Goal: Navigation & Orientation: Find specific page/section

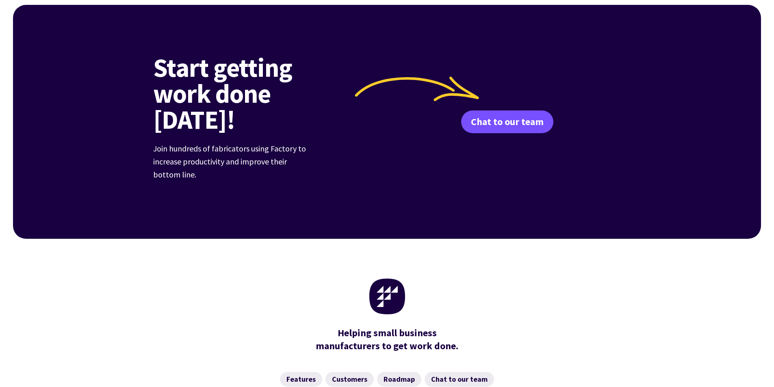
scroll to position [1156, 0]
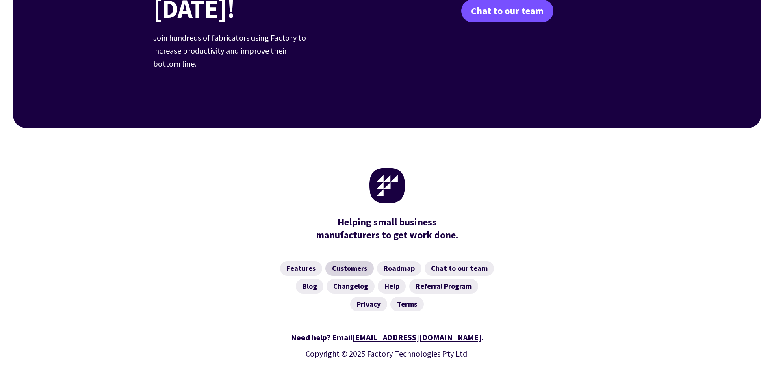
click at [341, 261] on link "Customers" at bounding box center [350, 268] width 48 height 15
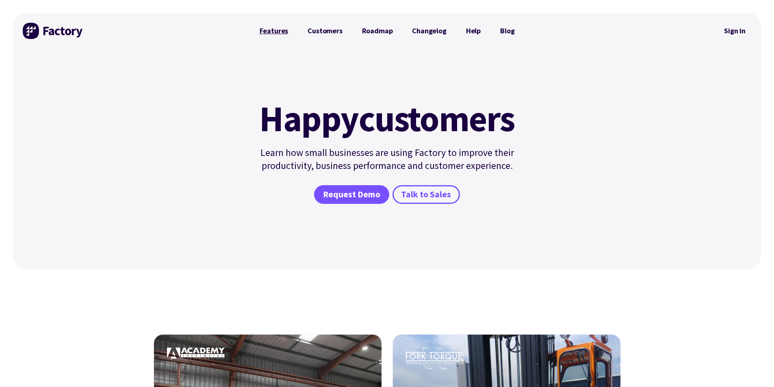
click at [267, 33] on link "Features" at bounding box center [274, 31] width 48 height 16
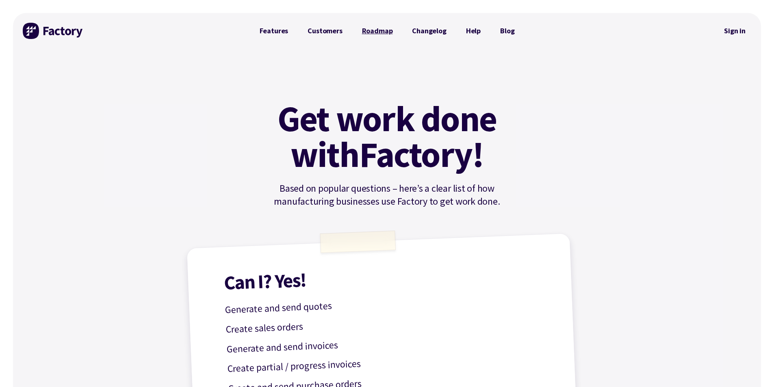
click at [380, 34] on link "Roadmap" at bounding box center [377, 31] width 50 height 16
